Goal: Navigation & Orientation: Find specific page/section

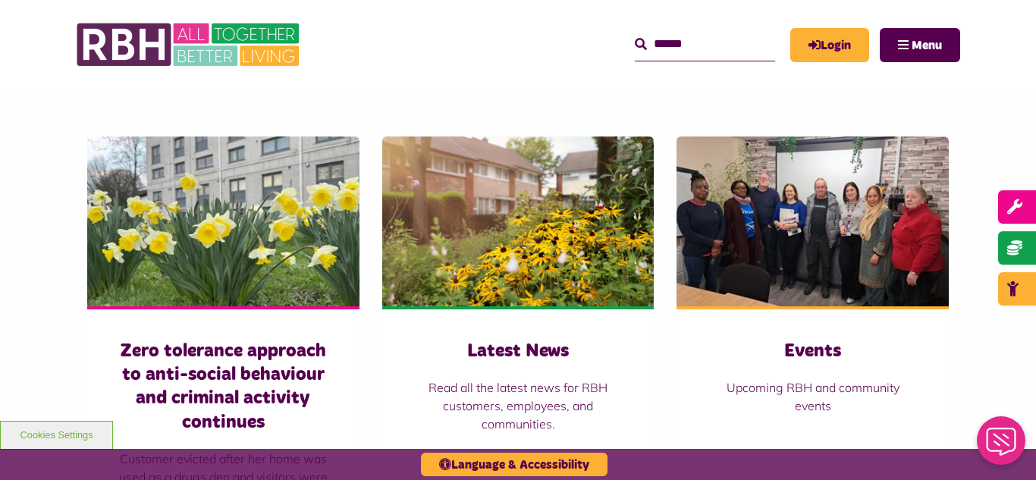
scroll to position [1001, 0]
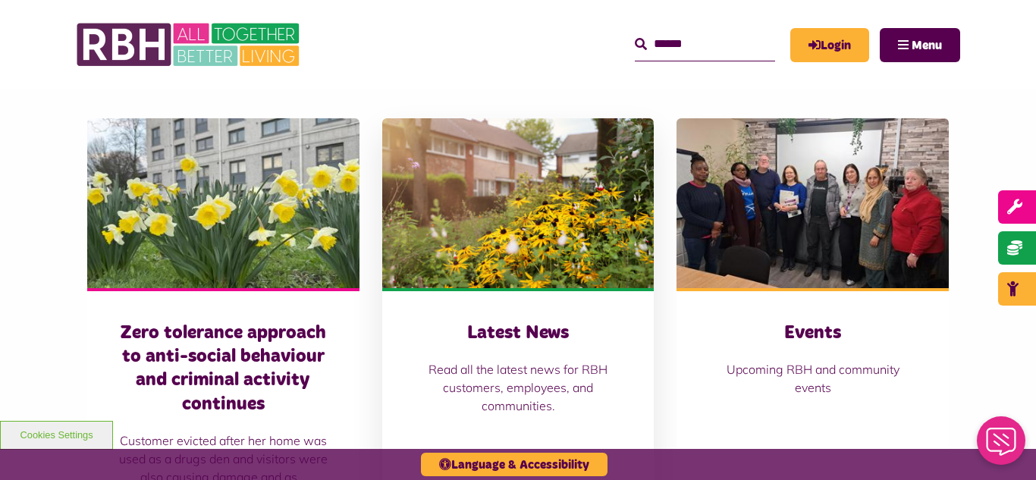
click at [516, 169] on img at bounding box center [518, 203] width 272 height 170
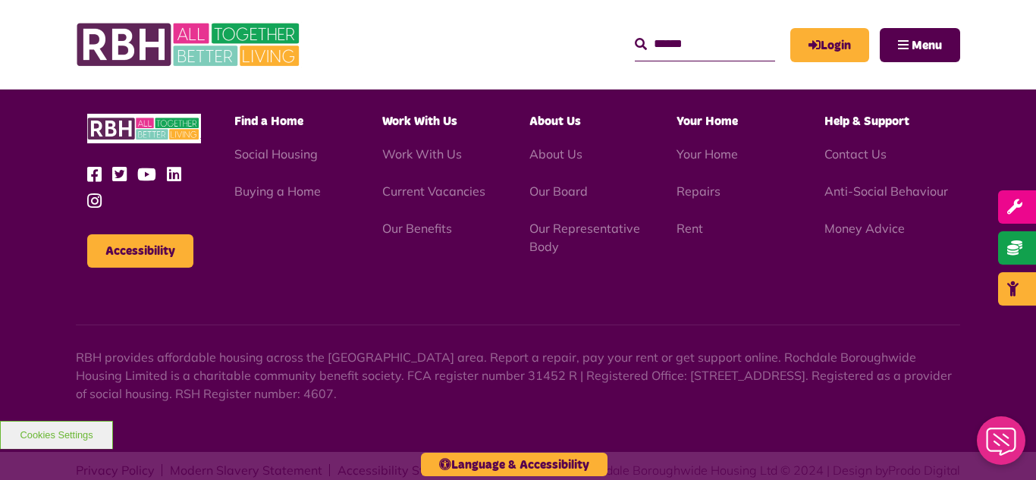
scroll to position [1651, 0]
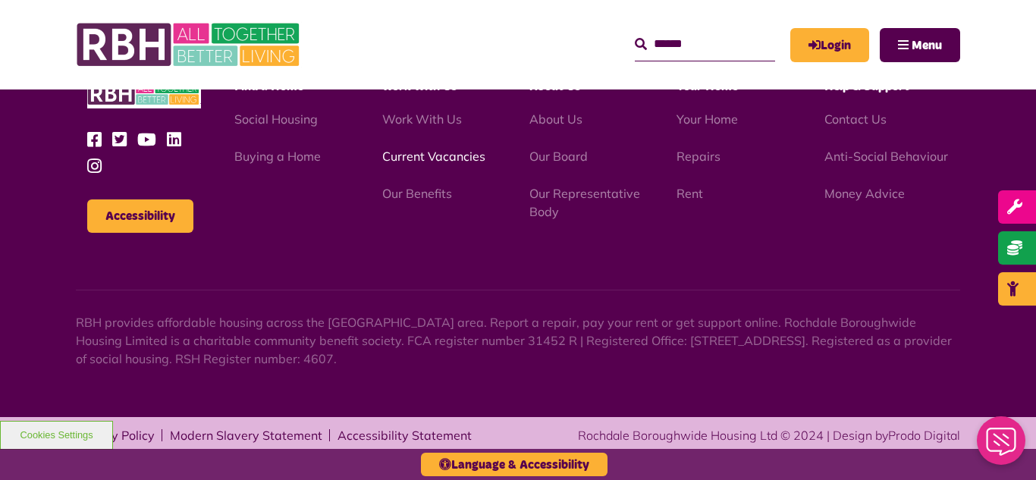
click at [448, 159] on link "Current Vacancies" at bounding box center [433, 156] width 103 height 15
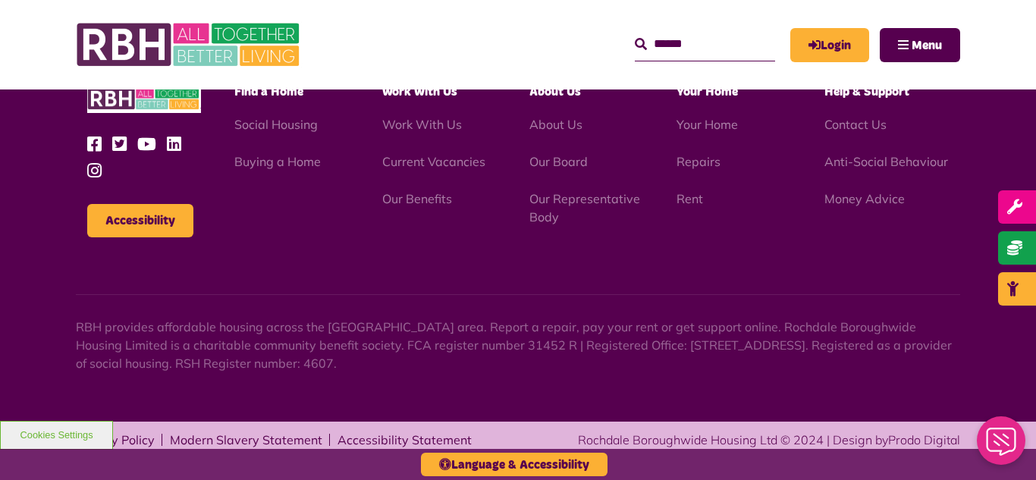
scroll to position [2507, 0]
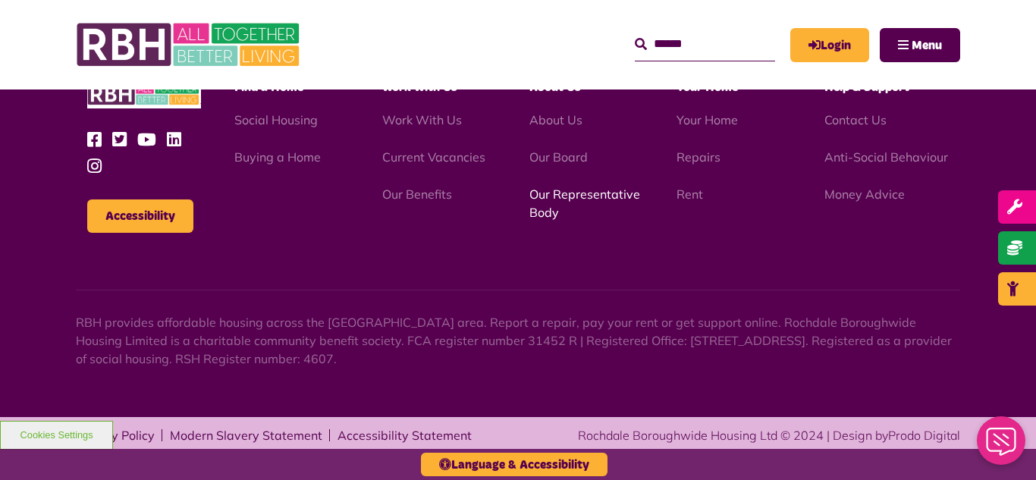
click at [568, 195] on link "Our Representative Body" at bounding box center [584, 203] width 111 height 33
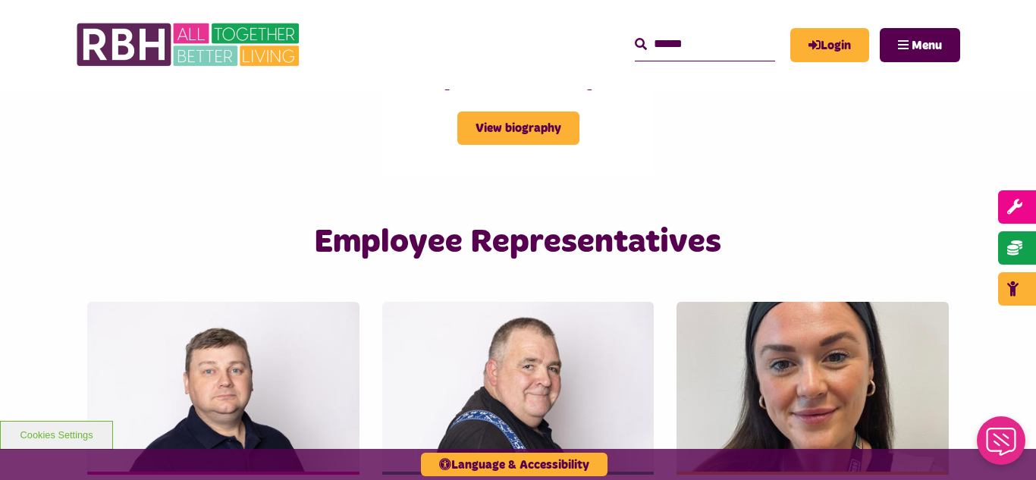
scroll to position [2366, 0]
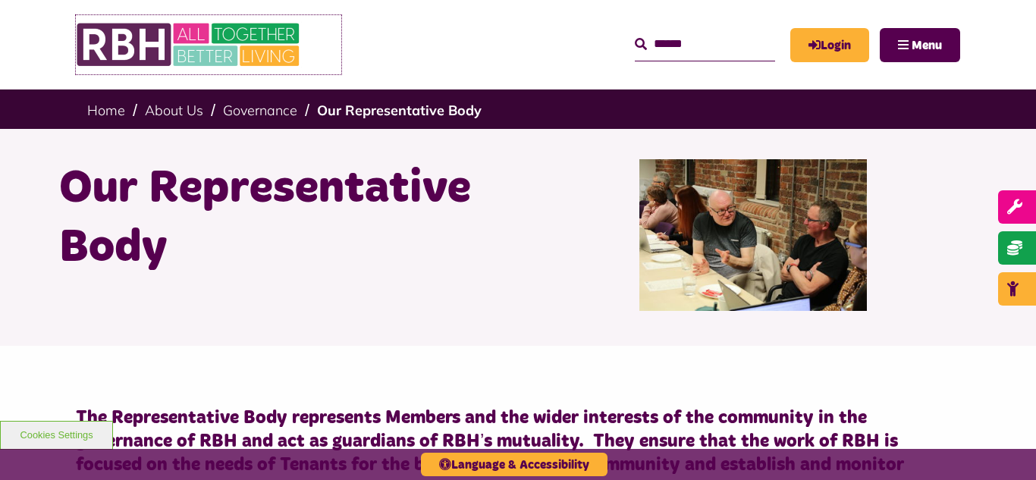
click at [195, 33] on img at bounding box center [190, 44] width 228 height 59
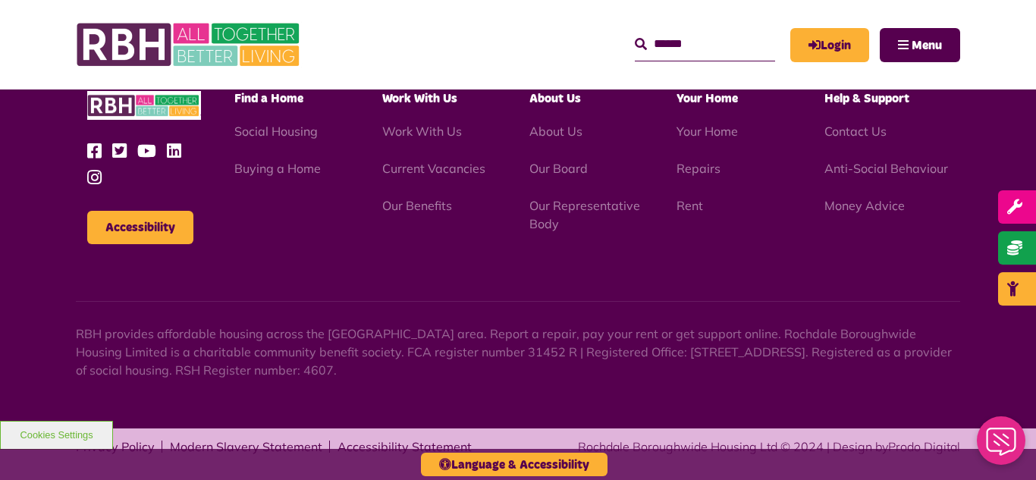
scroll to position [1589, 0]
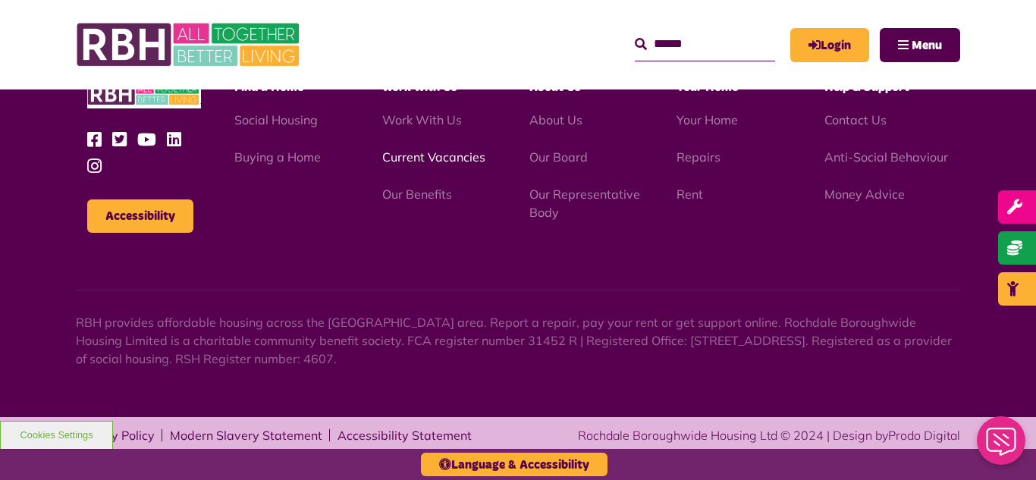
click at [429, 162] on link "Current Vacancies" at bounding box center [433, 156] width 103 height 15
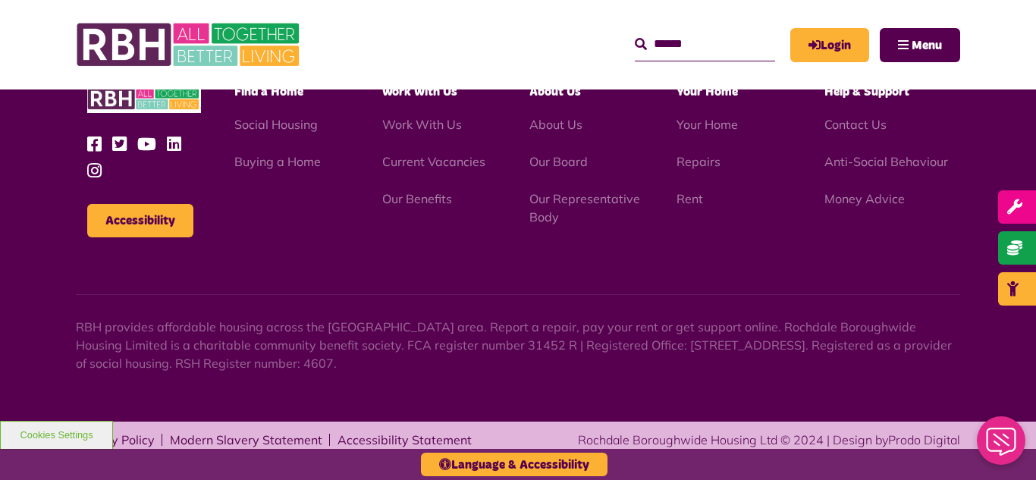
scroll to position [2507, 0]
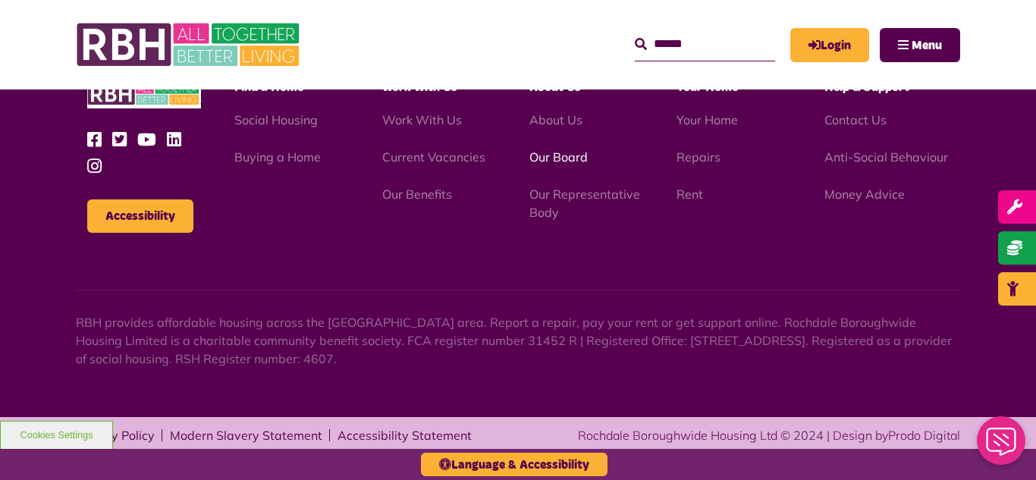
click at [563, 157] on link "Our Board" at bounding box center [558, 156] width 58 height 15
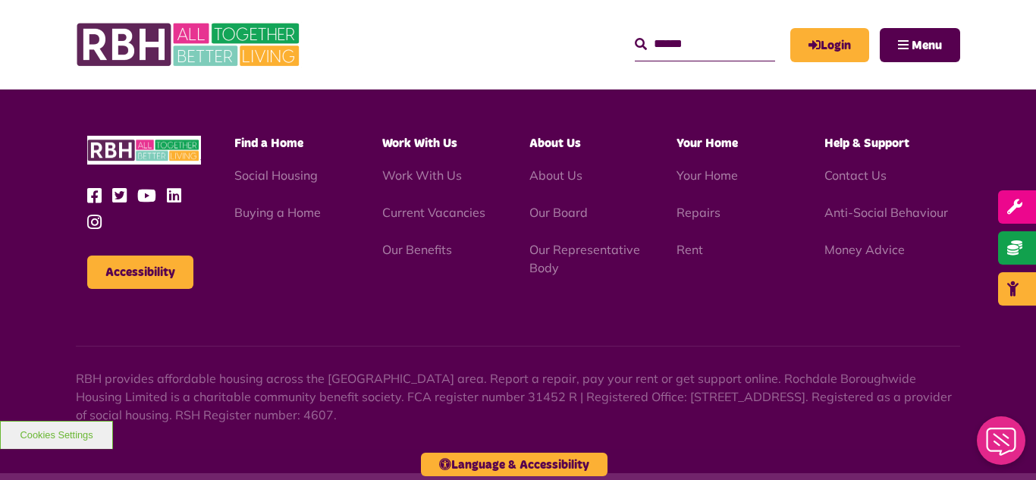
scroll to position [3983, 0]
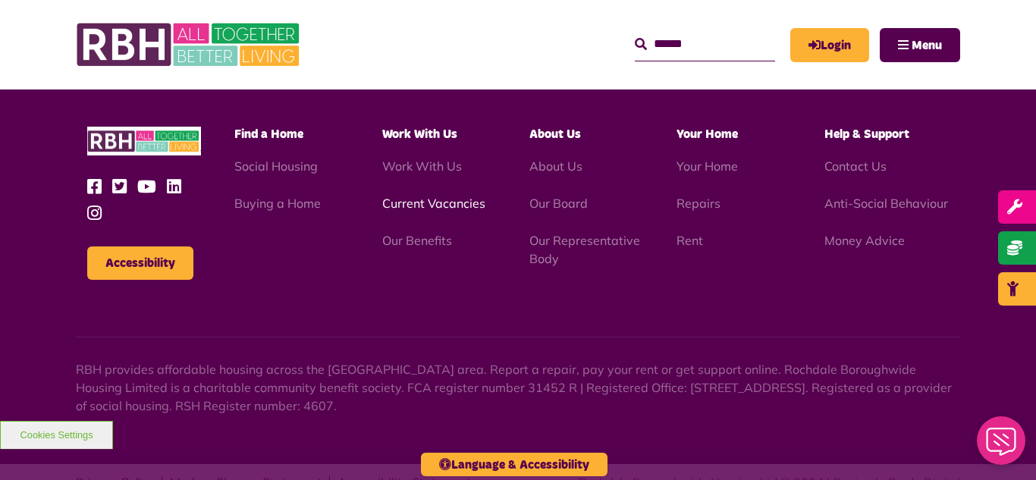
click at [410, 196] on link "Current Vacancies" at bounding box center [433, 203] width 103 height 15
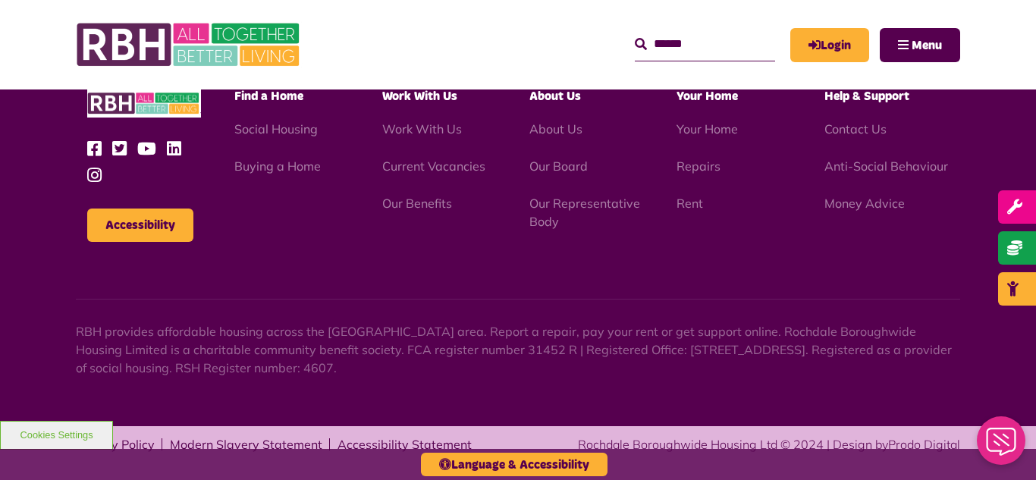
scroll to position [2507, 0]
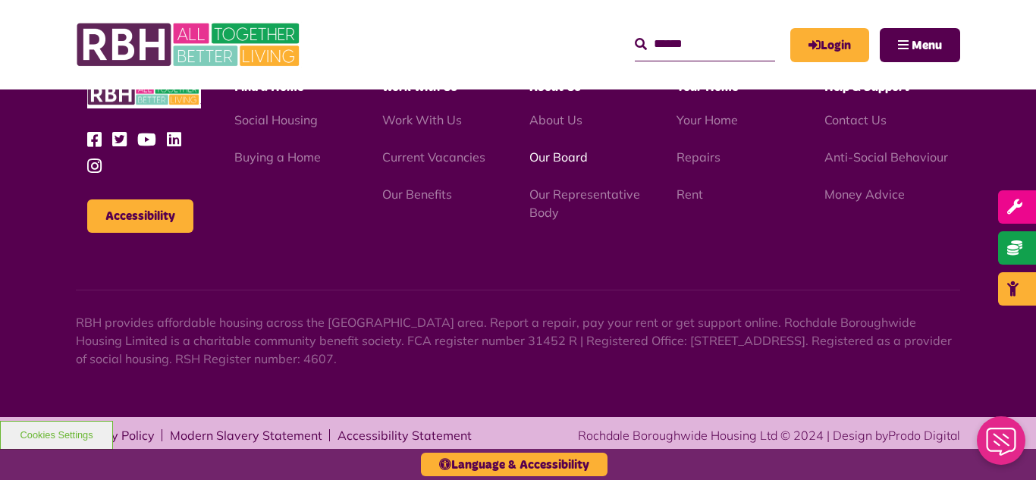
click at [558, 155] on link "Our Board" at bounding box center [558, 156] width 58 height 15
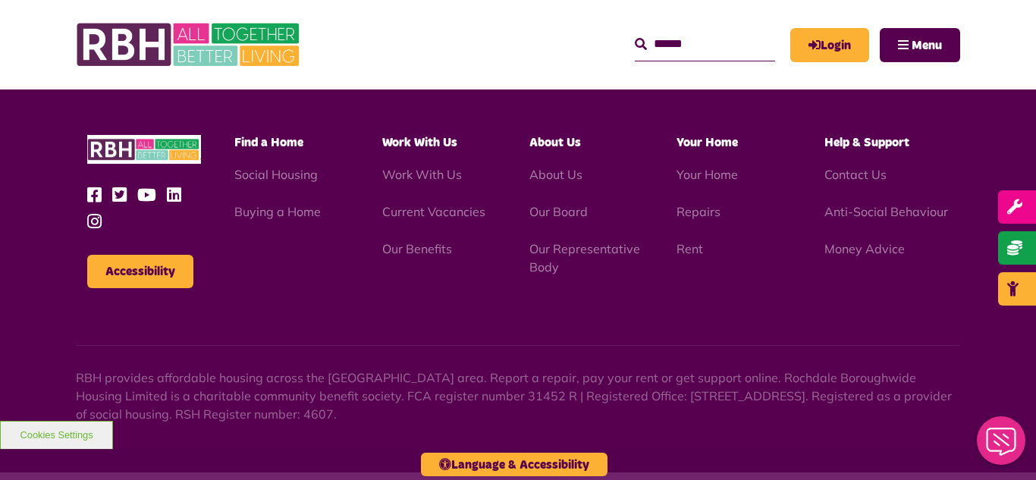
scroll to position [3983, 0]
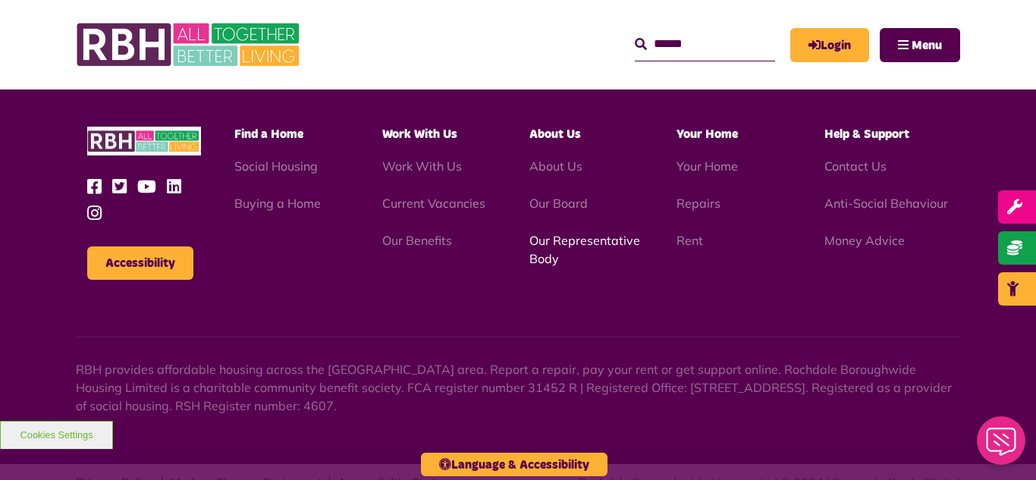
click at [577, 233] on link "Our Representative Body" at bounding box center [584, 249] width 111 height 33
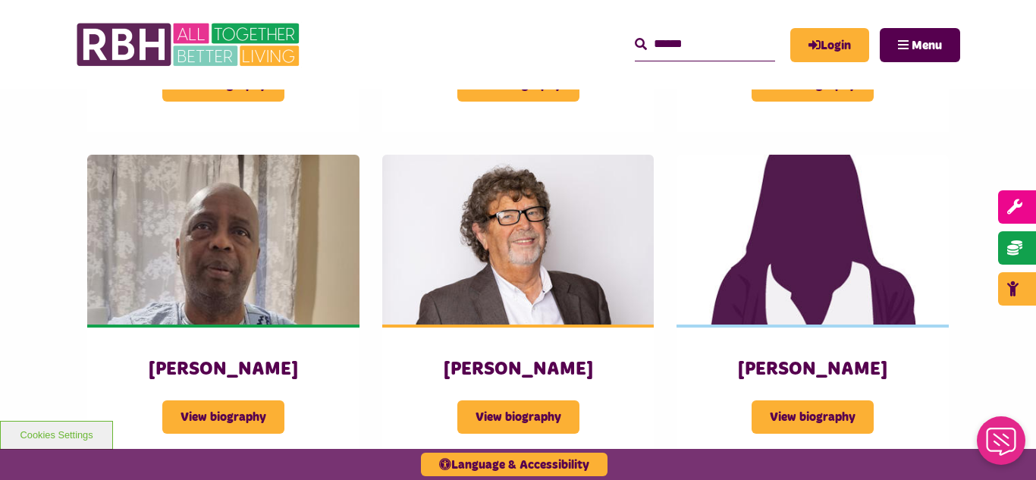
scroll to position [1760, 0]
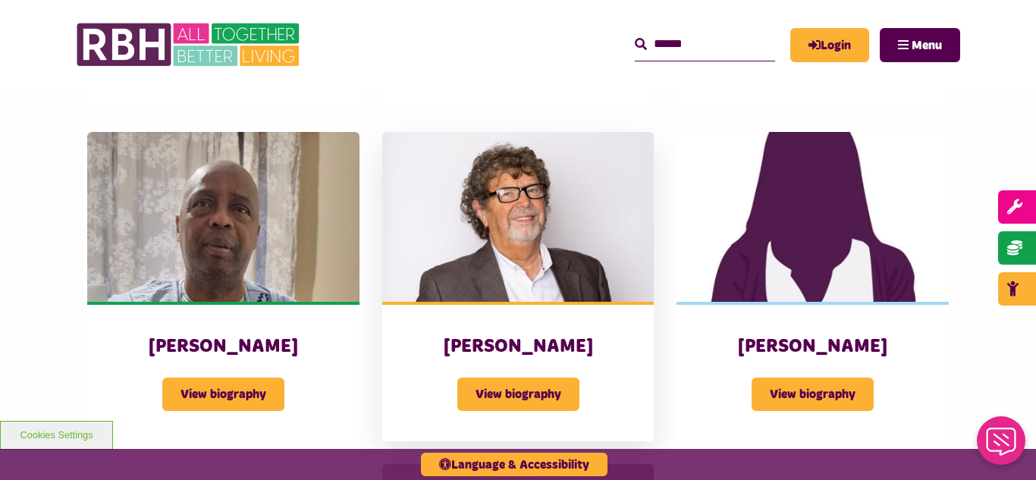
click at [567, 213] on img at bounding box center [518, 217] width 272 height 170
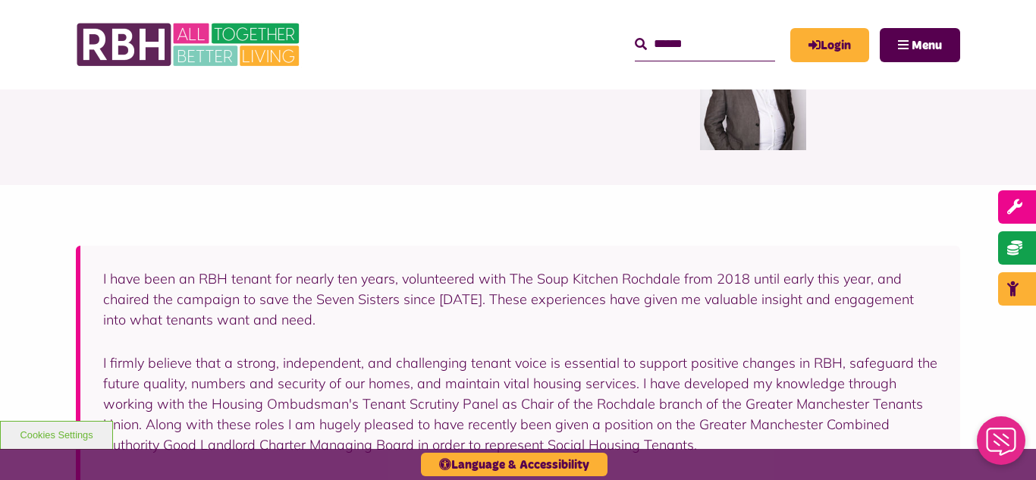
scroll to position [273, 0]
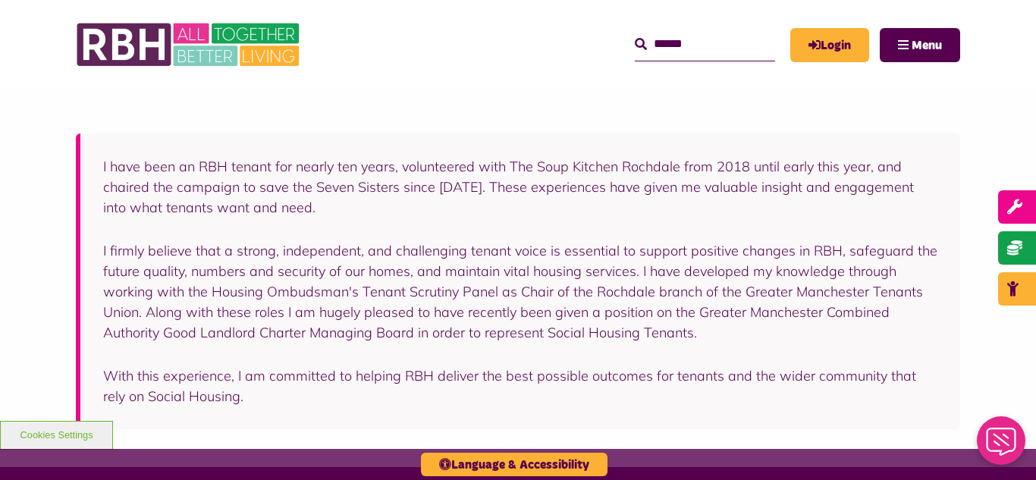
click at [33, 340] on div "I have been an RBH tenant for nearly ten years, volunteered with The Soup Kitch…" at bounding box center [518, 270] width 1036 height 394
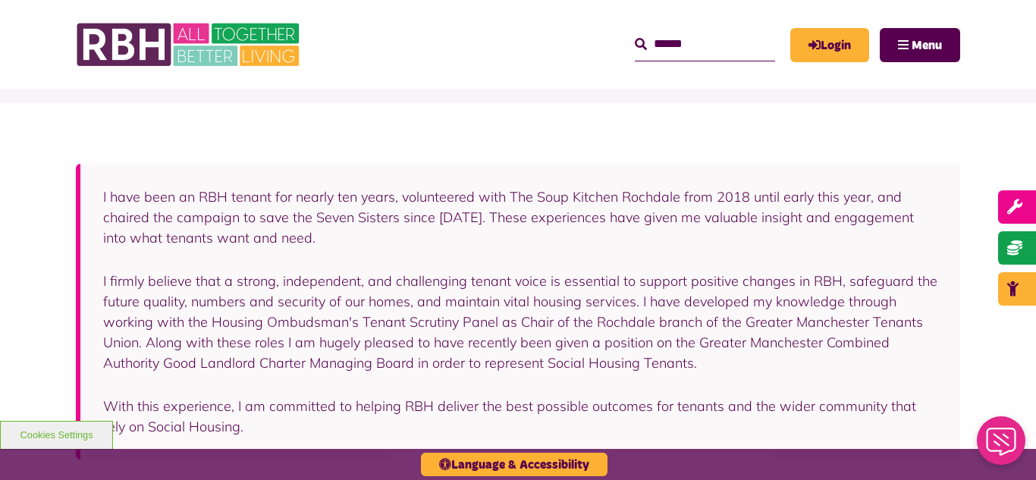
scroll to position [212, 0]
